Goal: Transaction & Acquisition: Purchase product/service

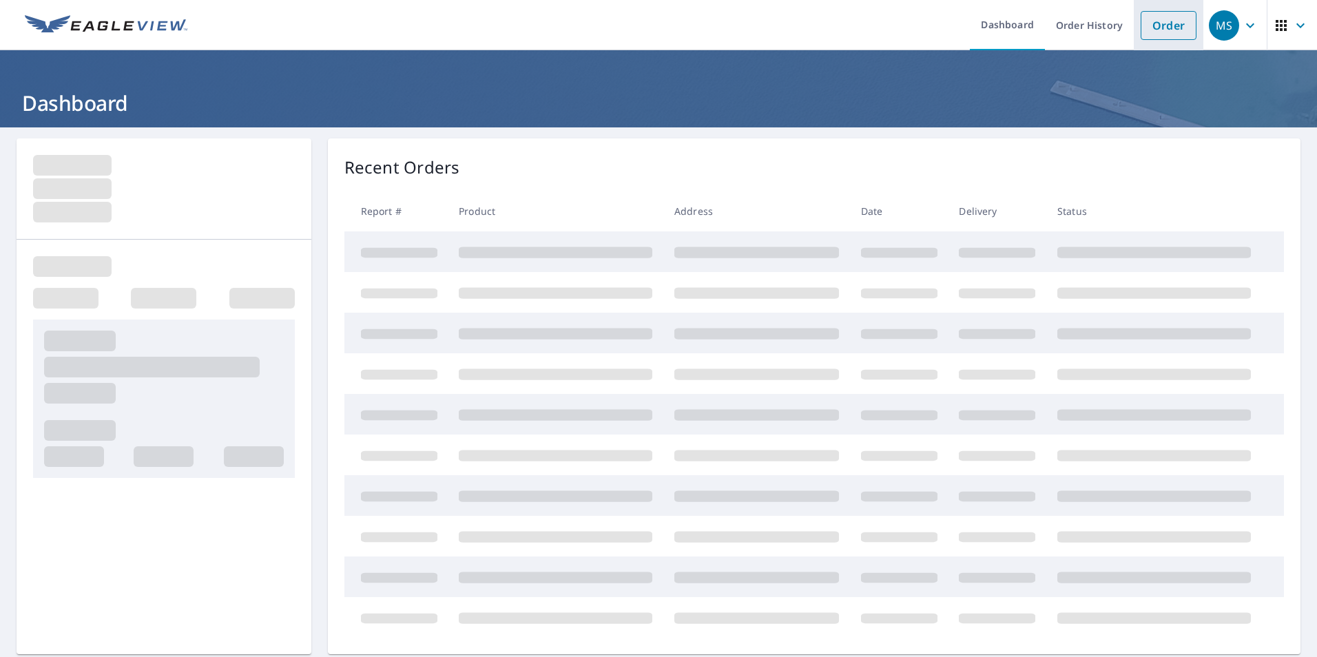
click at [1141, 29] on link "Order" at bounding box center [1169, 25] width 56 height 29
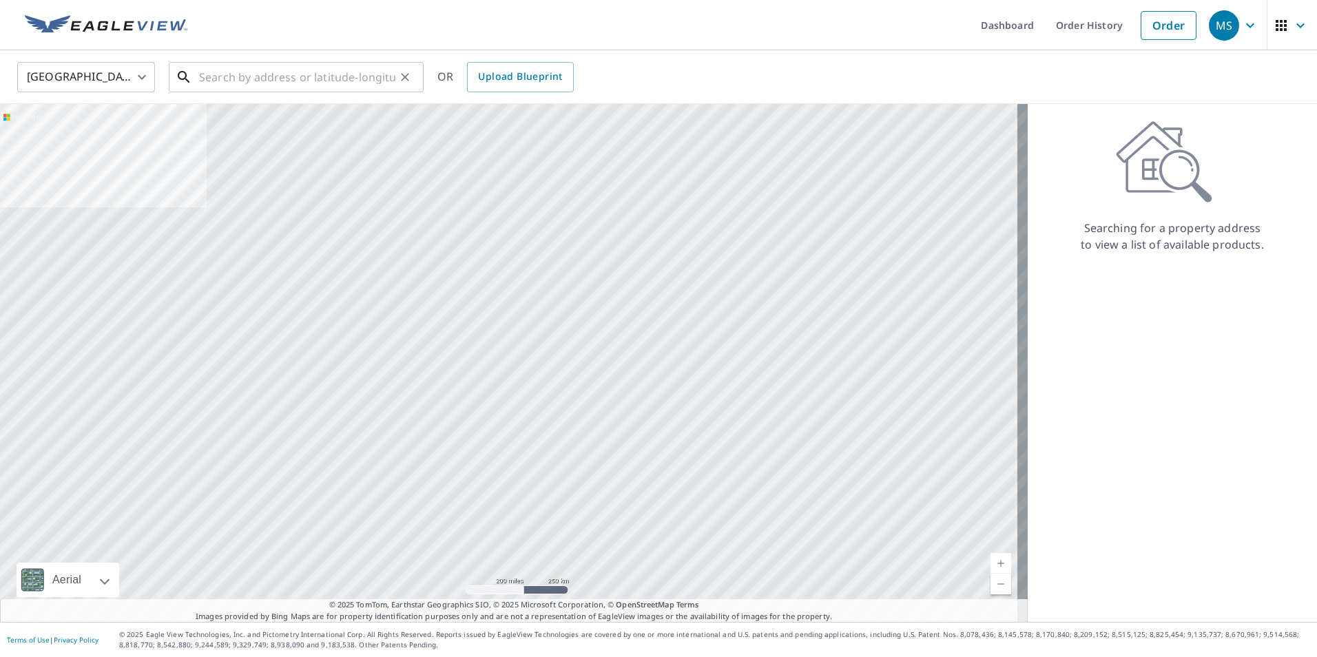
click at [258, 72] on input "text" at bounding box center [297, 77] width 196 height 39
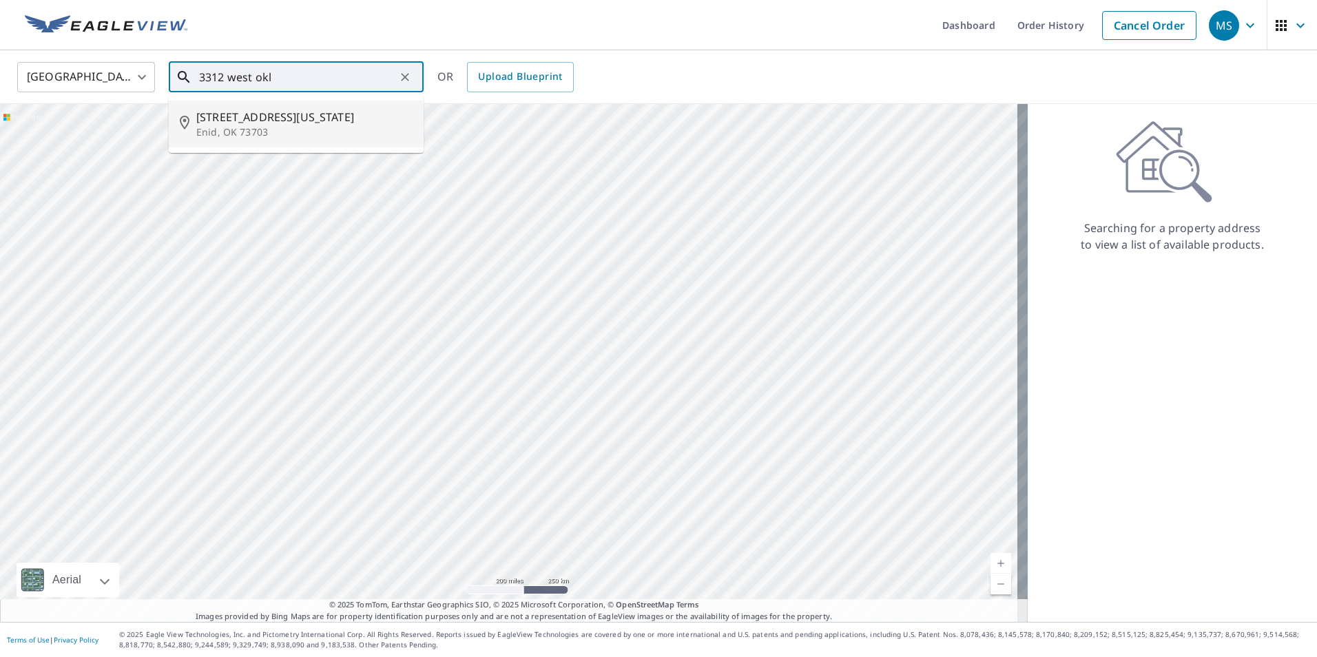
click at [280, 130] on p "Enid, OK 73703" at bounding box center [304, 132] width 216 height 14
type input "[STREET_ADDRESS][US_STATE]"
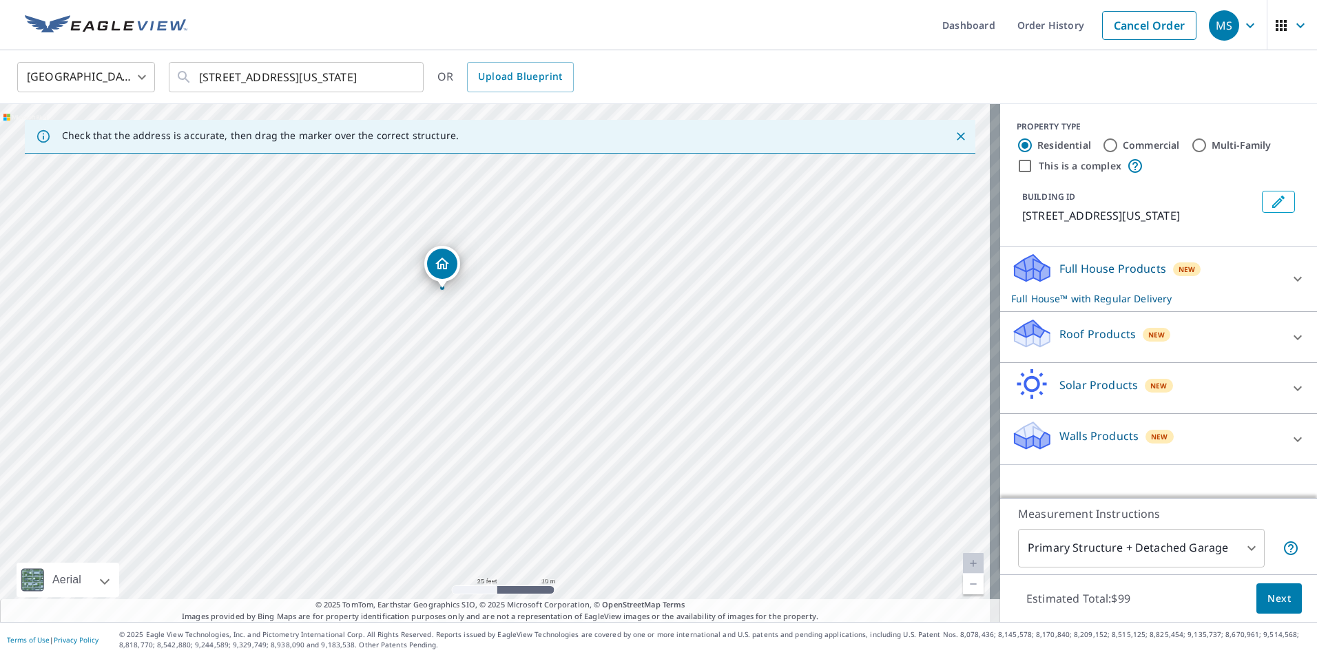
click at [1099, 335] on p "Roof Products" at bounding box center [1097, 334] width 76 height 17
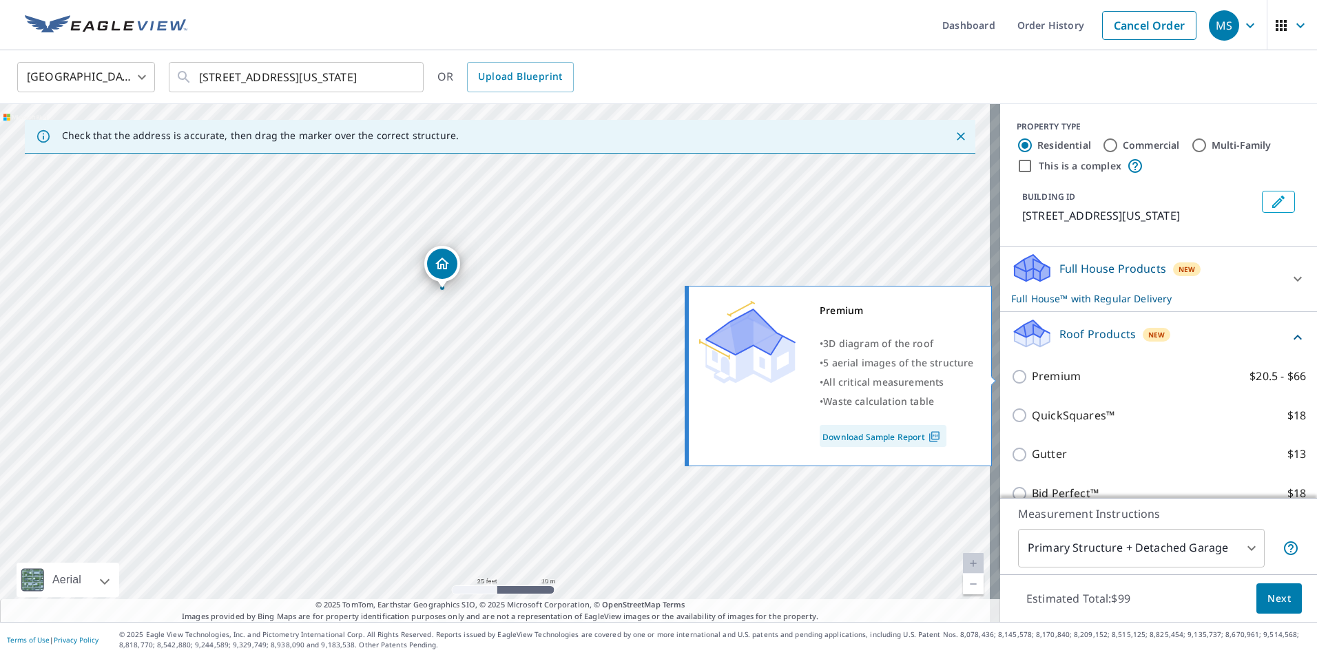
click at [1093, 377] on label "Premium $20.5 - $66" at bounding box center [1169, 376] width 274 height 17
click at [1032, 377] on input "Premium $20.5 - $66" at bounding box center [1021, 376] width 21 height 17
checkbox input "true"
checkbox input "false"
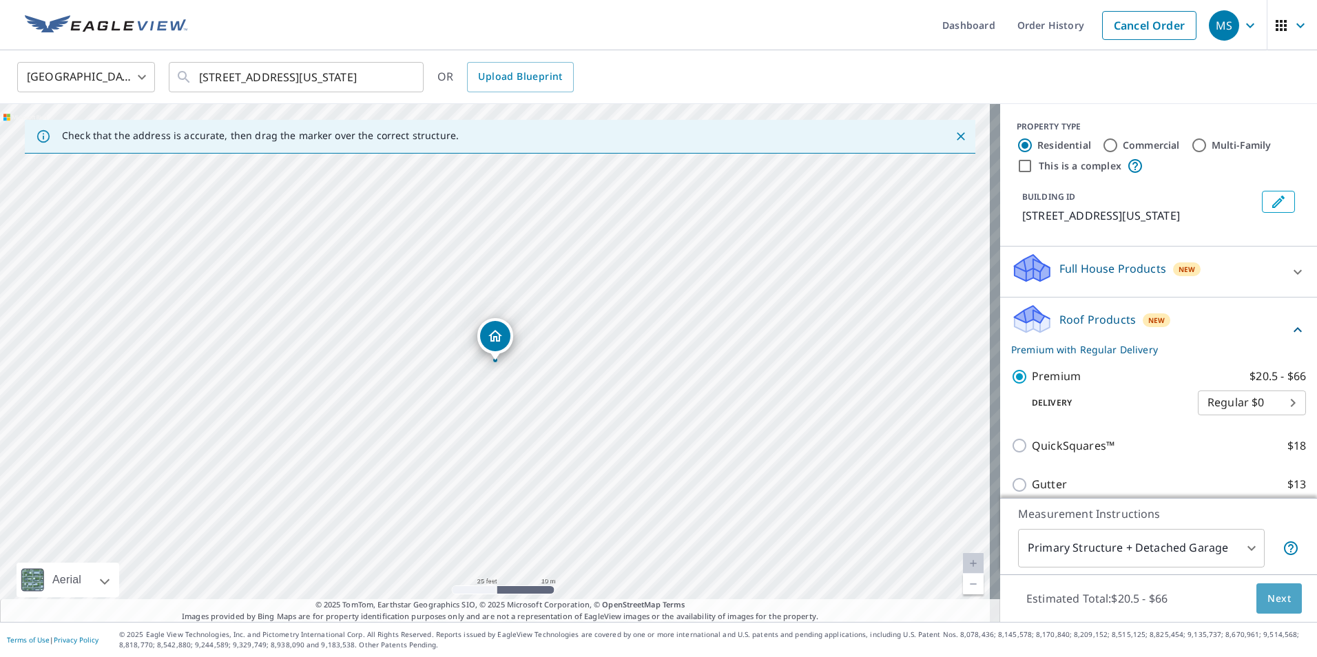
click at [1281, 598] on button "Next" at bounding box center [1278, 598] width 45 height 31
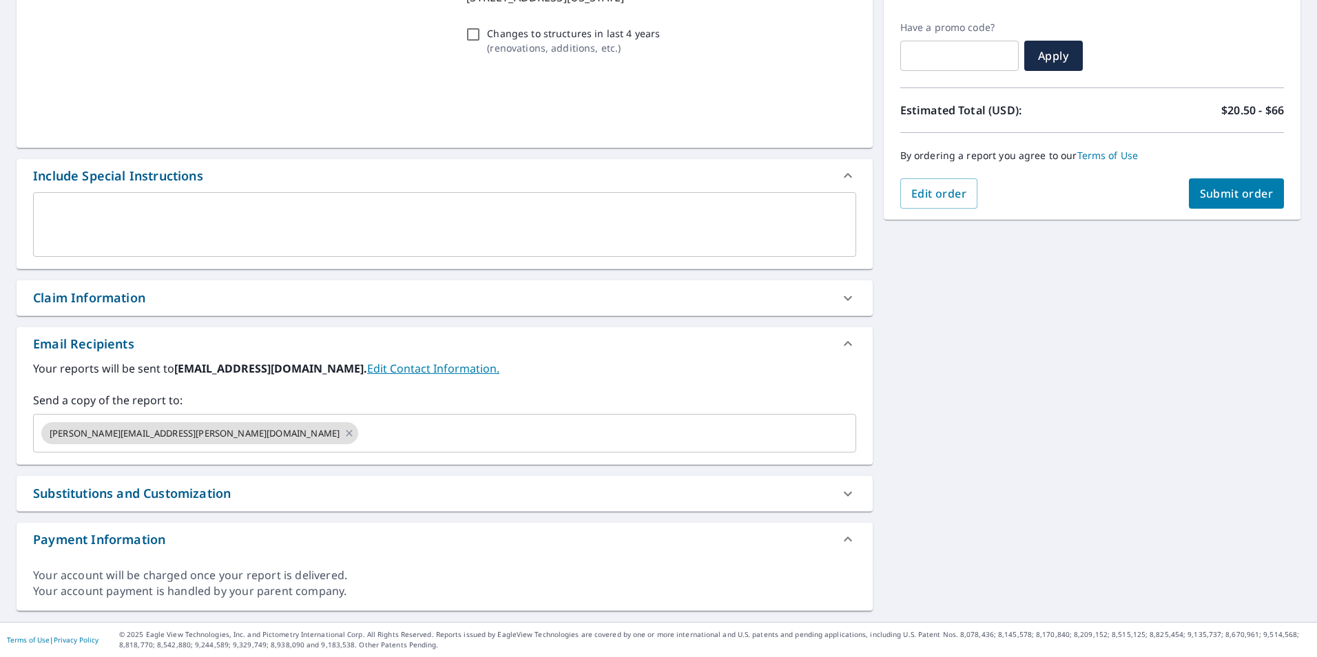
click at [269, 335] on div "Email Recipients" at bounding box center [432, 344] width 798 height 19
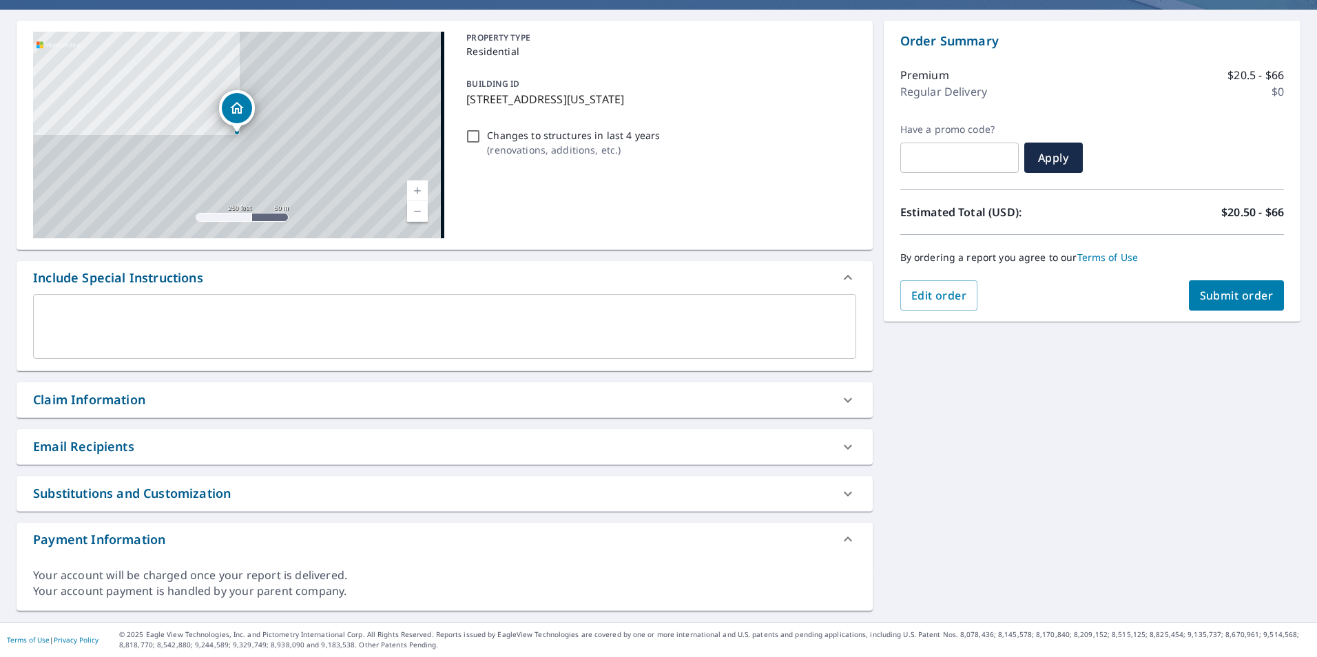
scroll to position [118, 0]
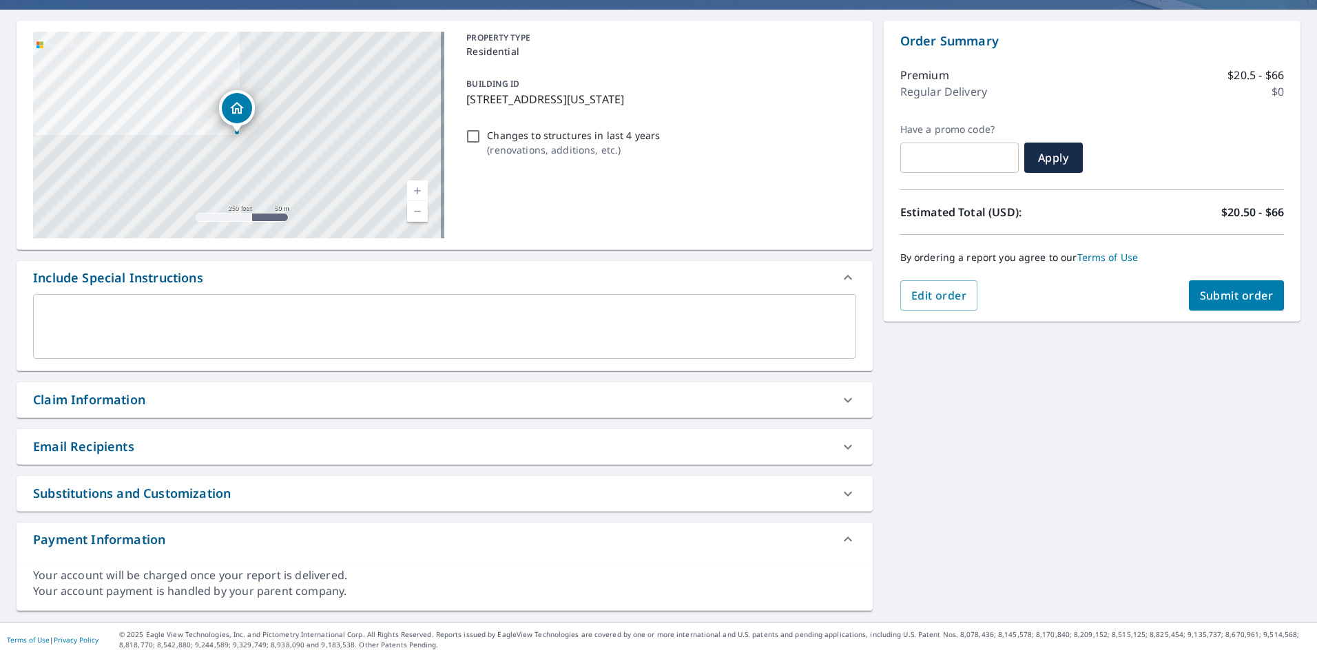
click at [236, 396] on div "Claim Information" at bounding box center [432, 400] width 798 height 19
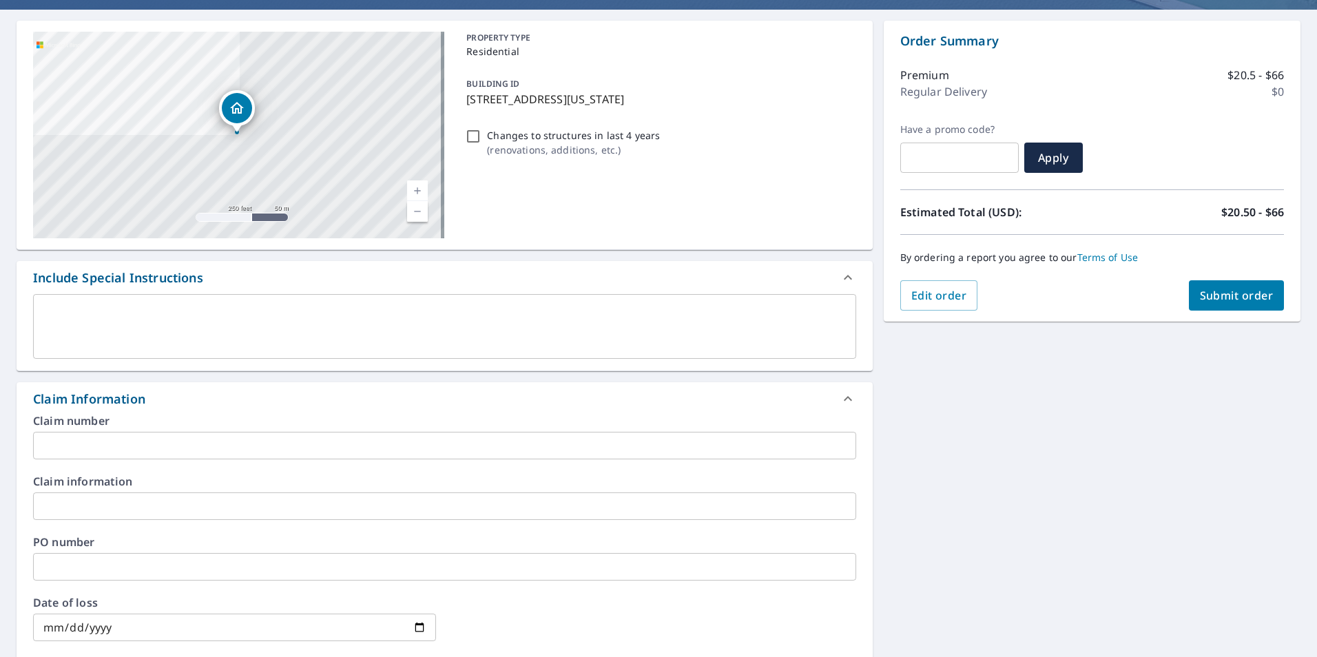
click at [161, 457] on input "text" at bounding box center [444, 446] width 823 height 28
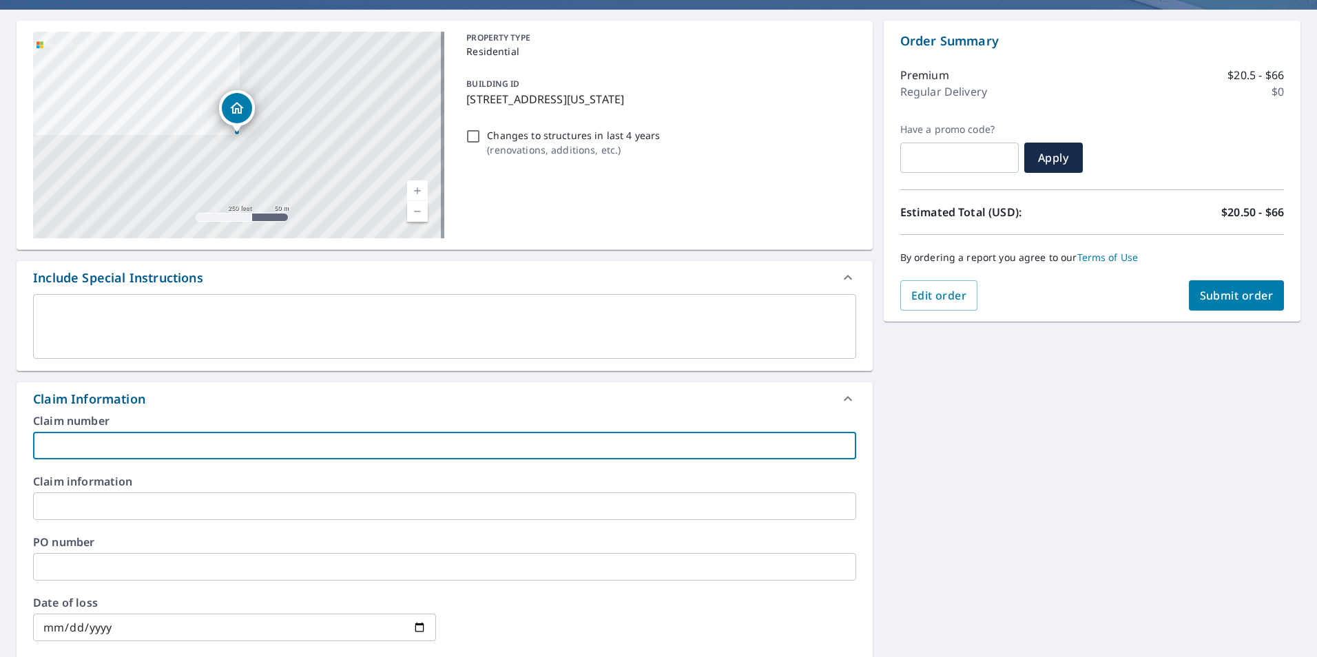
type input "Frontline"
click at [1238, 299] on span "Submit order" at bounding box center [1237, 295] width 74 height 15
